Goal: Task Accomplishment & Management: Manage account settings

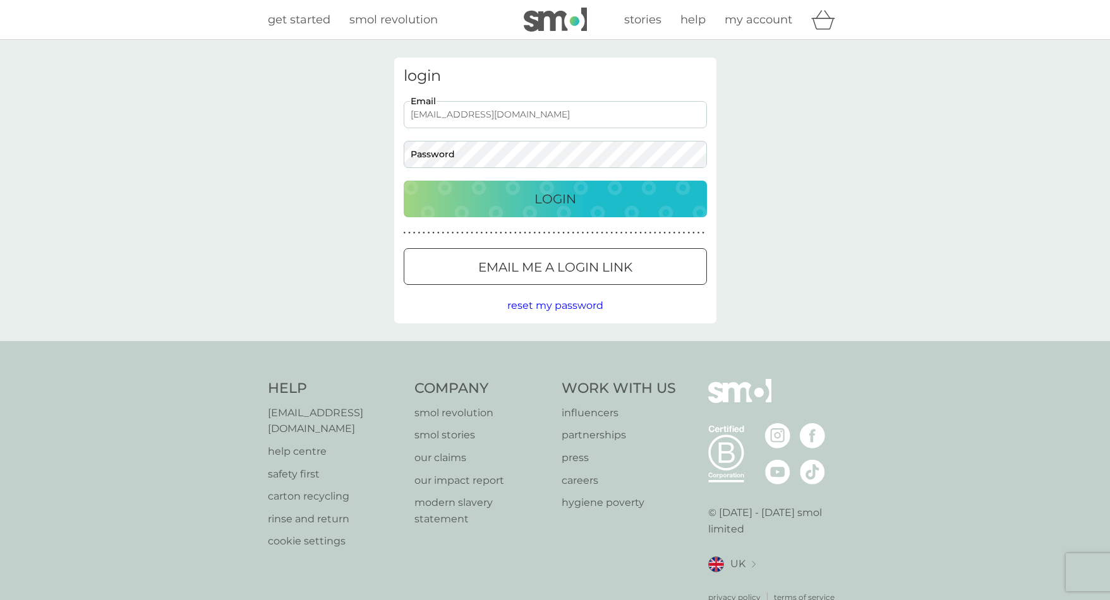
type input "[EMAIL_ADDRESS][DOMAIN_NAME]"
click at [550, 197] on p "Login" at bounding box center [556, 199] width 42 height 20
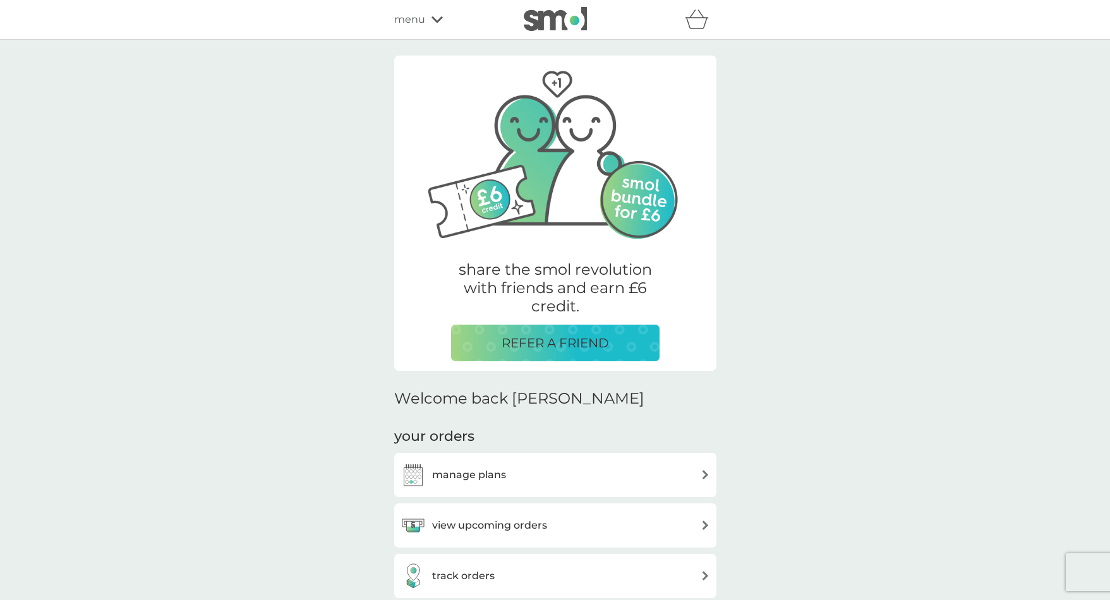
click at [489, 519] on h3 "view upcoming orders" at bounding box center [489, 525] width 115 height 16
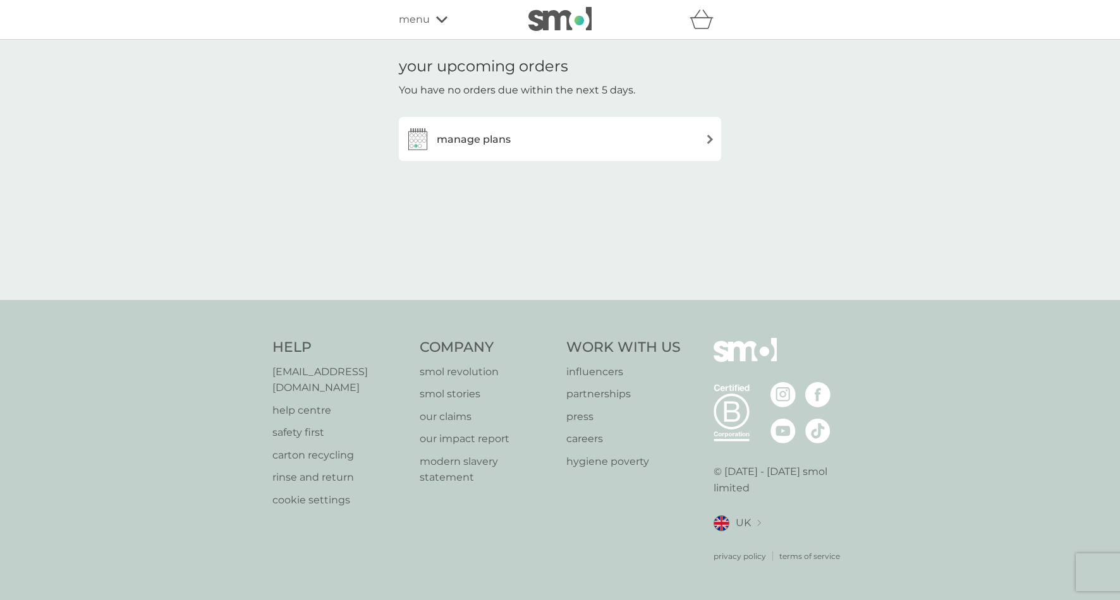
click at [677, 141] on div "manage plans" at bounding box center [560, 138] width 310 height 25
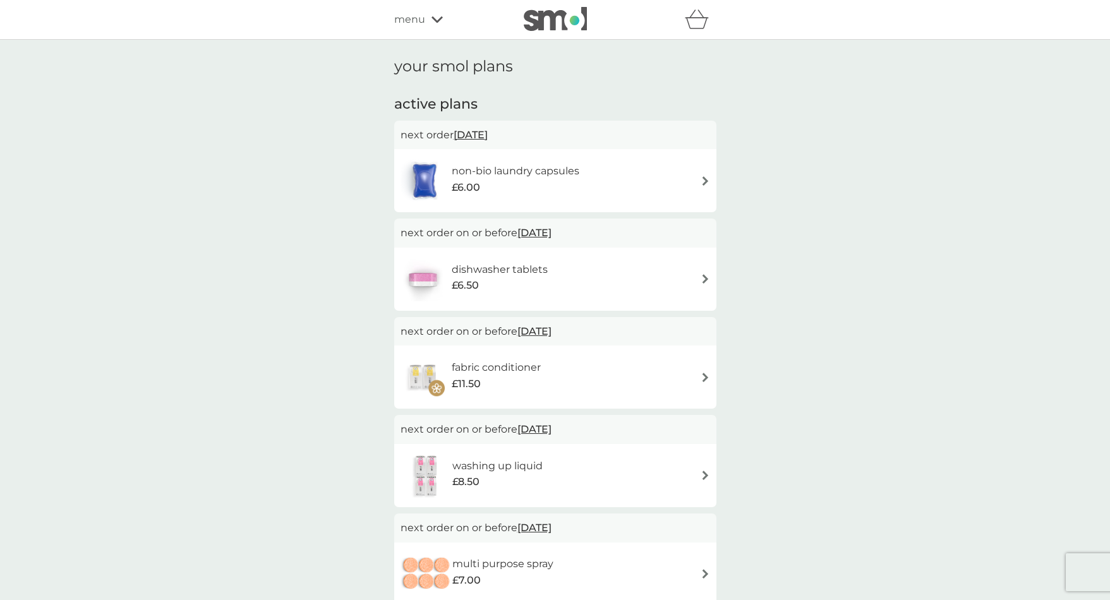
click at [704, 279] on img at bounding box center [705, 278] width 9 height 9
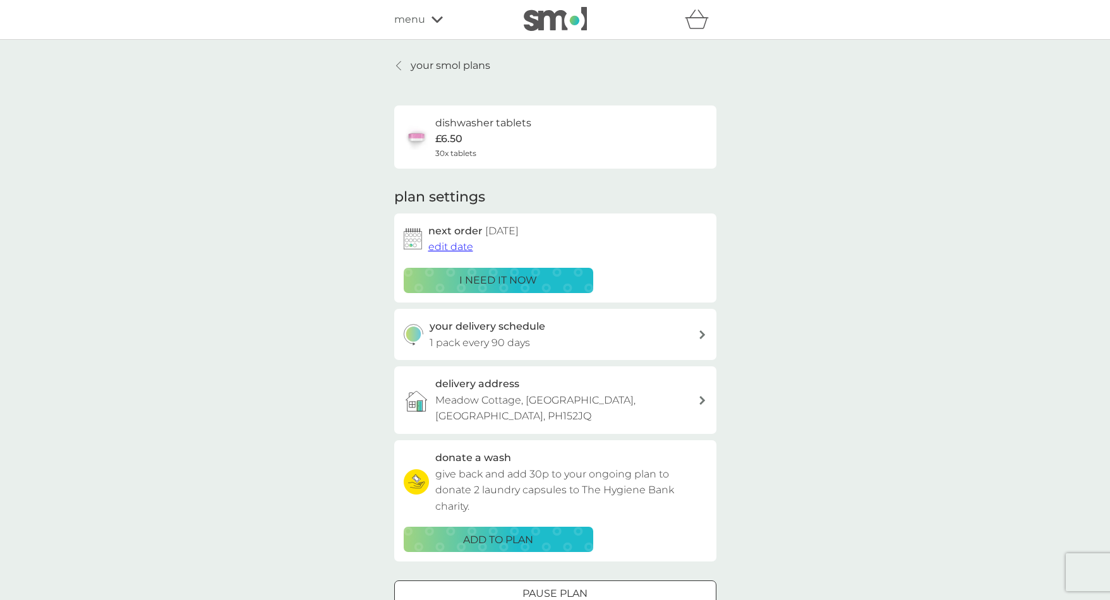
click at [504, 278] on p "i need it now" at bounding box center [498, 280] width 78 height 16
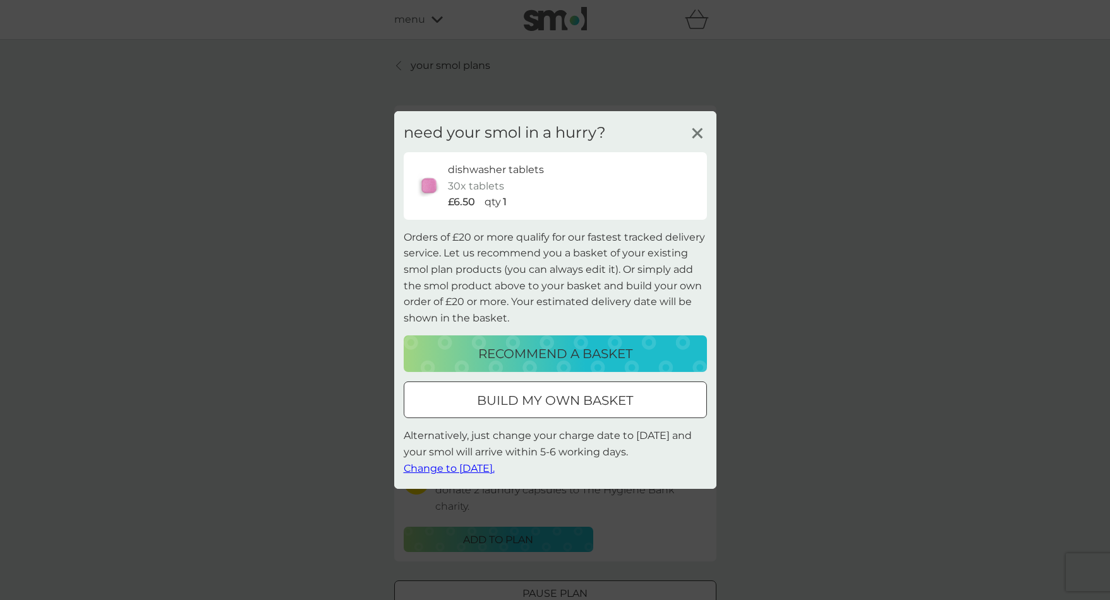
click at [492, 468] on span "Change to [DATE]." at bounding box center [449, 468] width 91 height 12
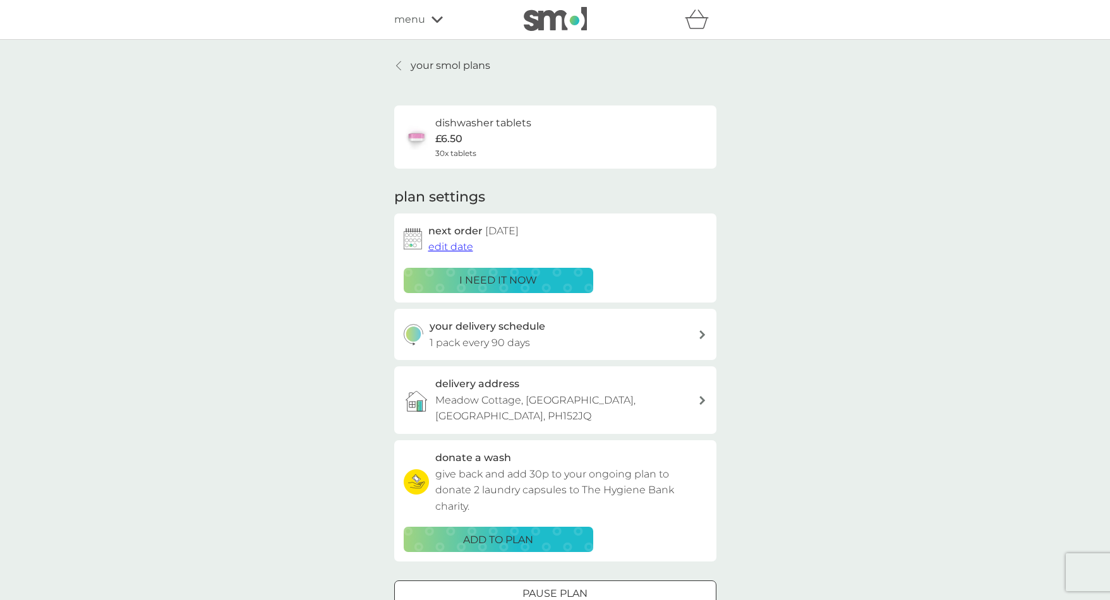
click at [634, 332] on div "your delivery schedule 1 pack every 90 days" at bounding box center [564, 334] width 269 height 32
select select "91"
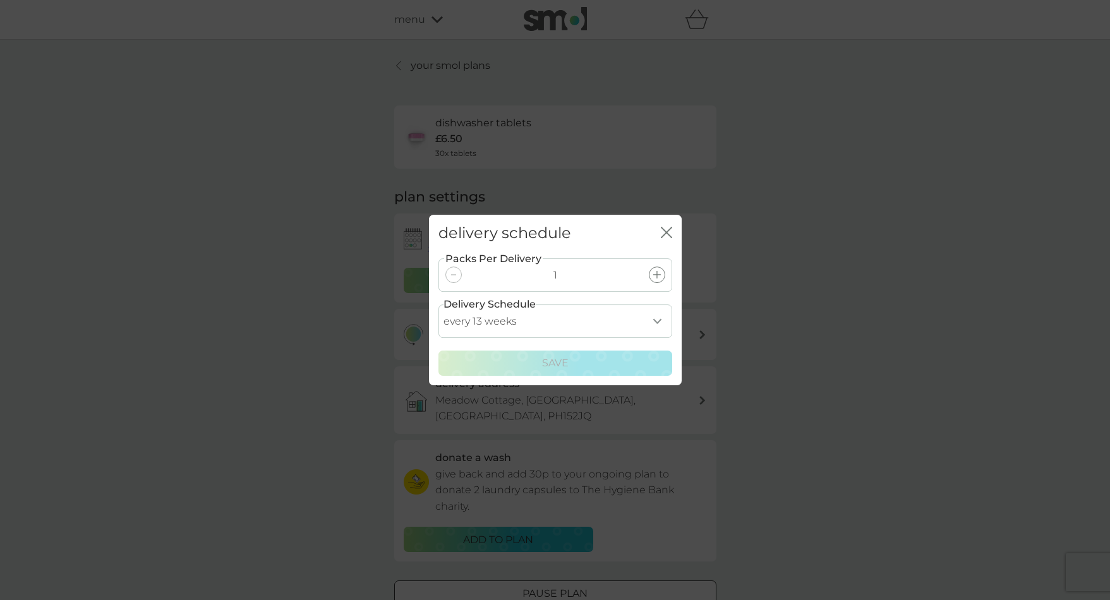
click at [663, 229] on icon "close" at bounding box center [664, 232] width 5 height 10
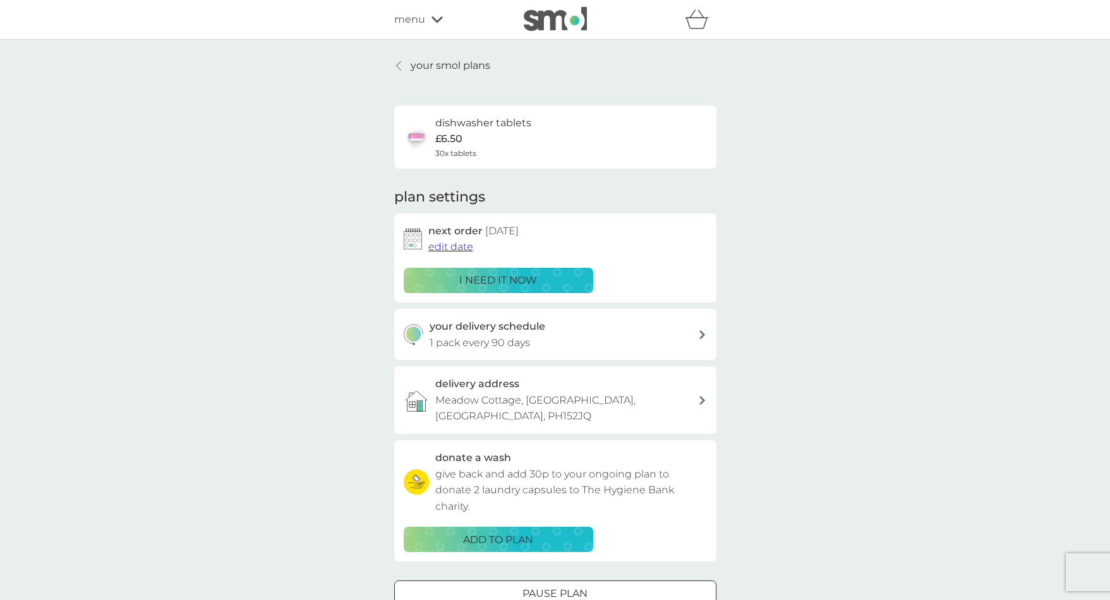
click at [909, 140] on div "your smol plans dishwasher tablets £6.50 30x tablets plan settings next order […" at bounding box center [555, 349] width 1110 height 619
click at [409, 18] on span "menu" at bounding box center [409, 19] width 31 height 16
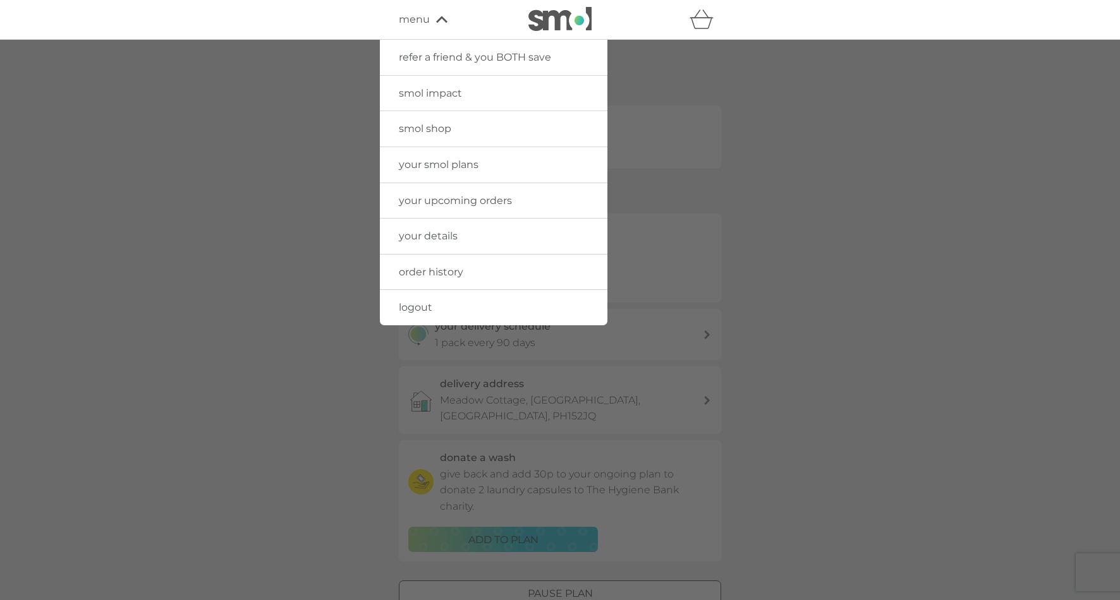
click at [419, 306] on span "logout" at bounding box center [415, 307] width 33 height 12
